Goal: Transaction & Acquisition: Subscribe to service/newsletter

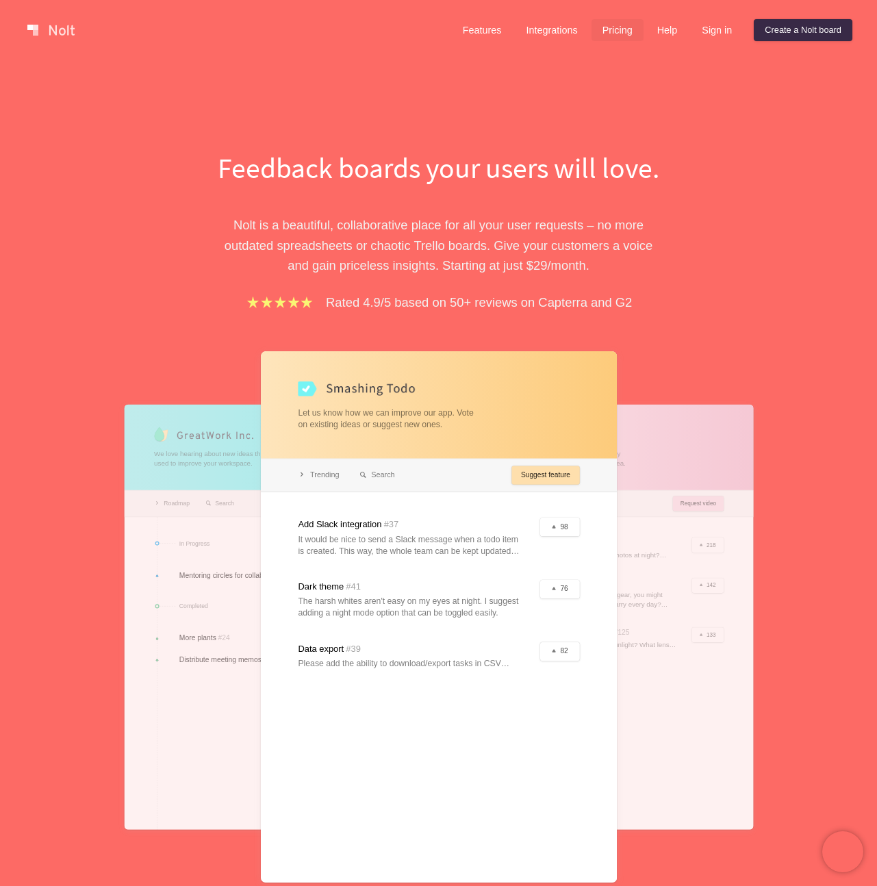
click at [610, 38] on link "Pricing" at bounding box center [618, 30] width 52 height 22
click at [600, 34] on link "Pricing" at bounding box center [618, 30] width 52 height 22
